Goal: Task Accomplishment & Management: Complete application form

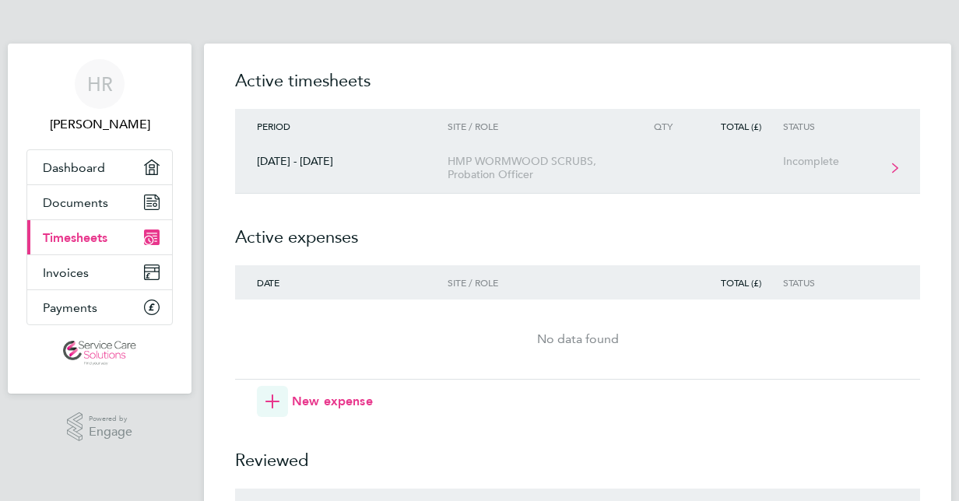
click at [478, 170] on div "HMP WORMWOOD SCRUBS, Probation Officer" at bounding box center [537, 168] width 178 height 26
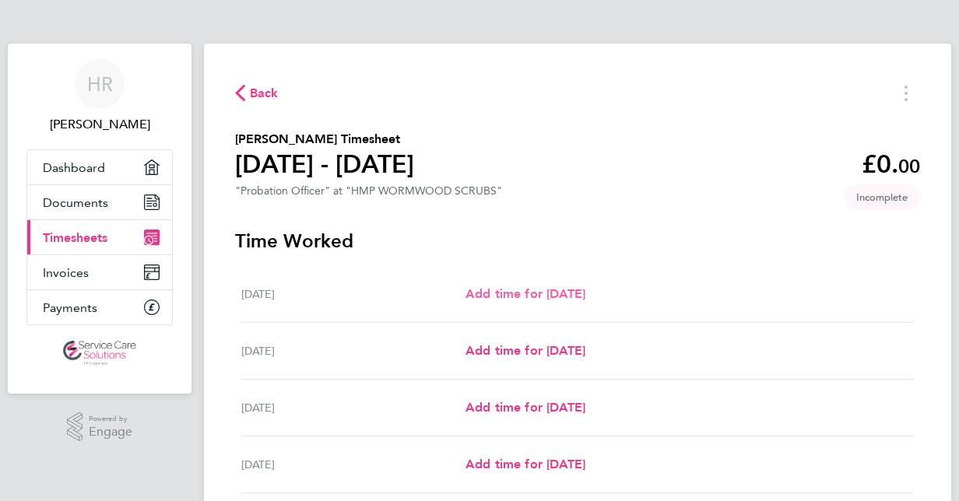
click at [504, 285] on link "Add time for [DATE]" at bounding box center [526, 294] width 120 height 19
select select "30"
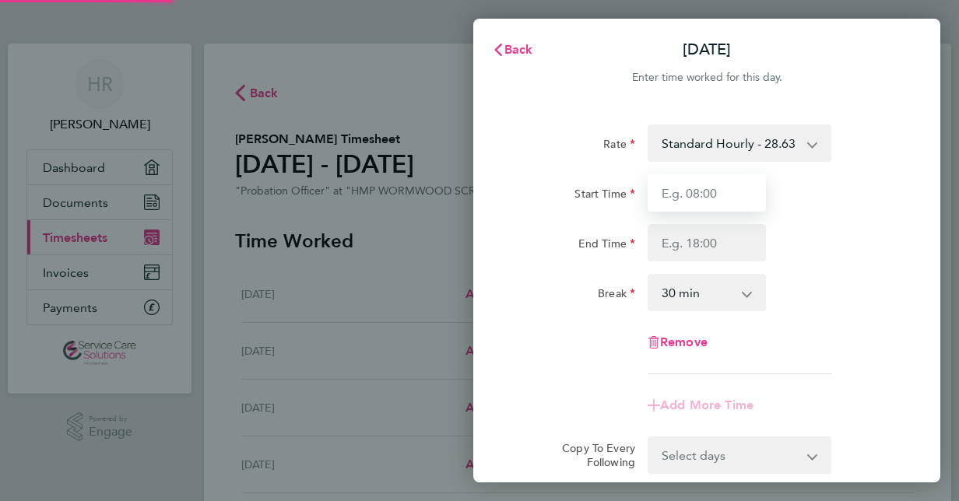
click at [696, 190] on input "Start Time" at bounding box center [707, 192] width 118 height 37
type input ":"
click at [696, 192] on input "Start Time" at bounding box center [707, 192] width 118 height 37
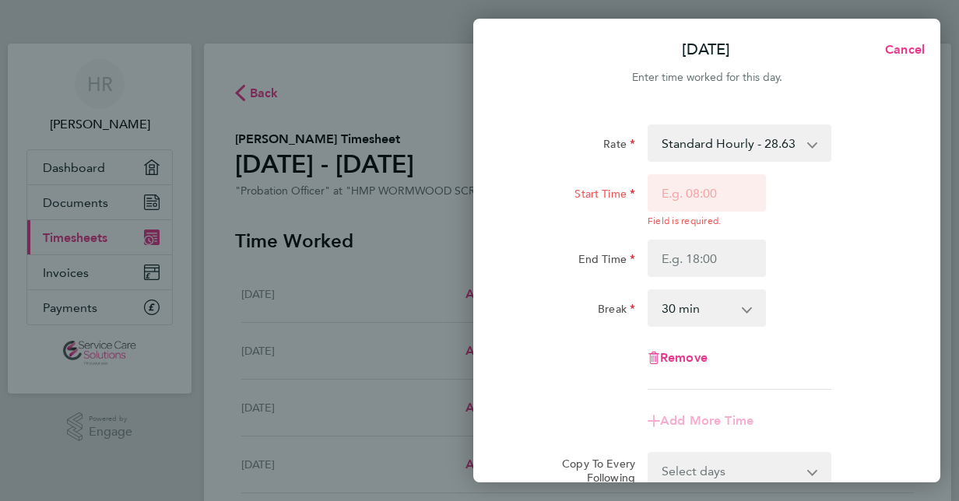
click at [402, 92] on div "[DATE] Cancel Enter time worked for this day. Rate Standard Hourly - 28.63 Star…" at bounding box center [479, 250] width 959 height 501
click at [906, 50] on span "Cancel" at bounding box center [903, 49] width 44 height 15
select select "30"
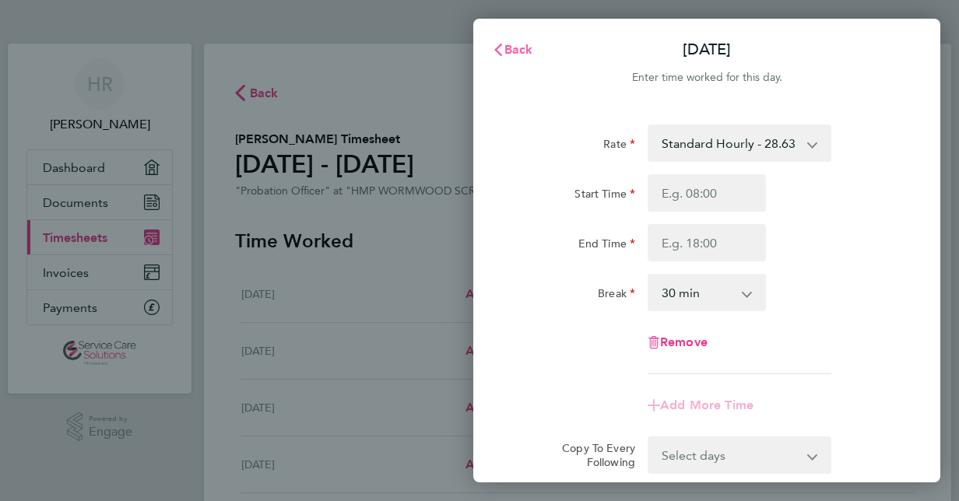
click at [494, 54] on icon "button" at bounding box center [498, 50] width 12 height 12
